Goal: Check status: Check status

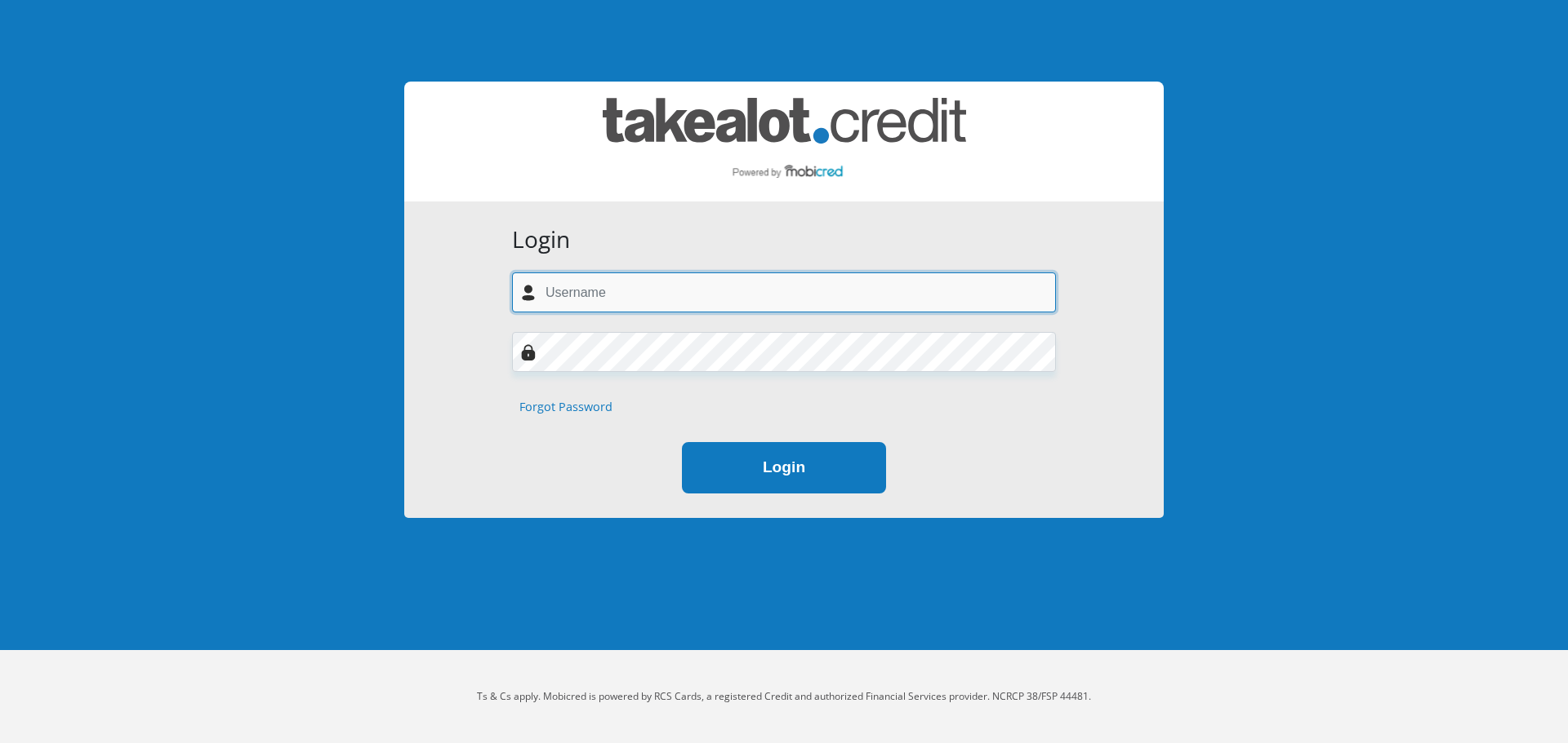
type input "[PERSON_NAME][EMAIL_ADDRESS][PERSON_NAME][DOMAIN_NAME]"
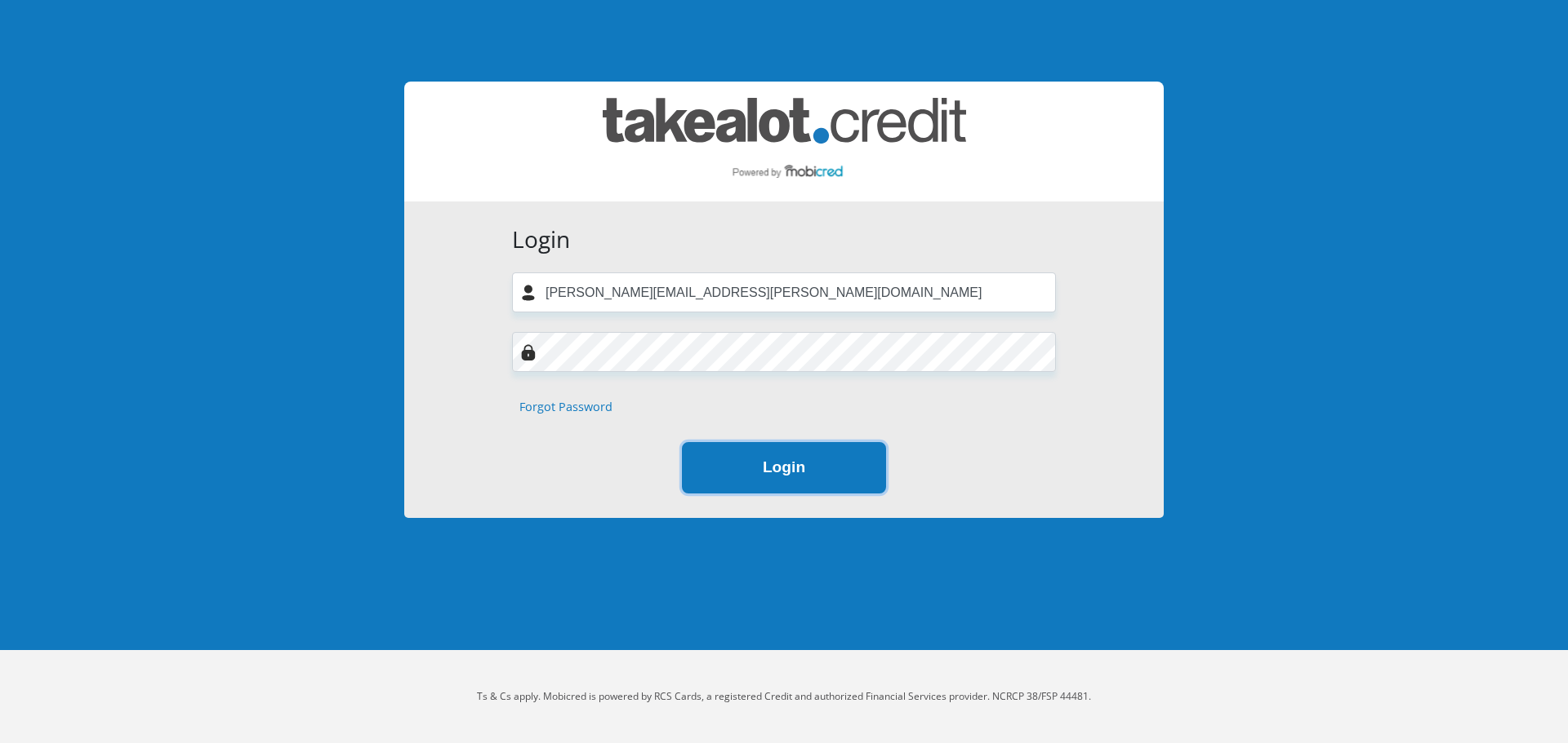
click at [821, 463] on button "Login" at bounding box center [784, 468] width 204 height 51
